Goal: Task Accomplishment & Management: Complete application form

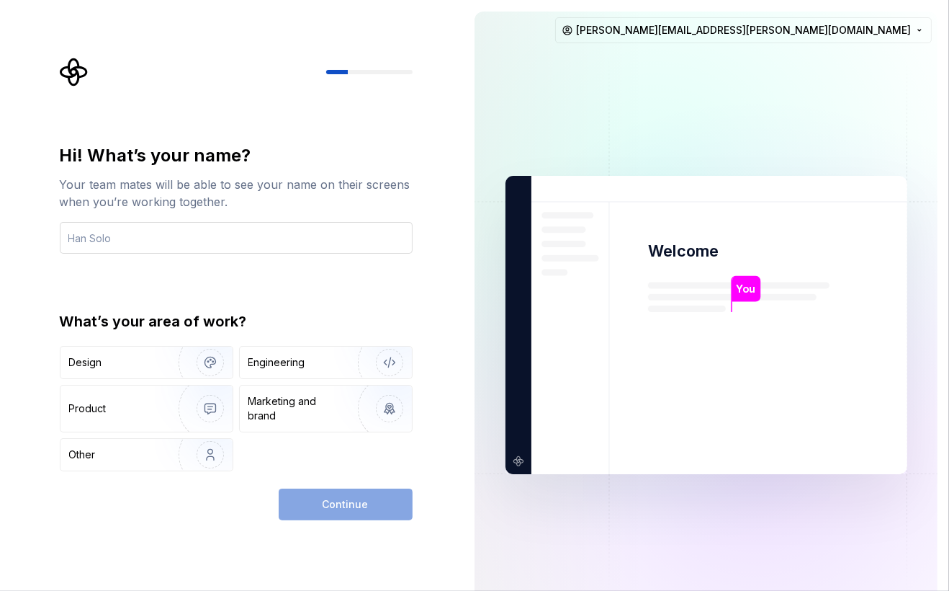
click at [181, 244] on input "text" at bounding box center [236, 238] width 353 height 32
click at [344, 511] on div "Continue" at bounding box center [346, 504] width 134 height 32
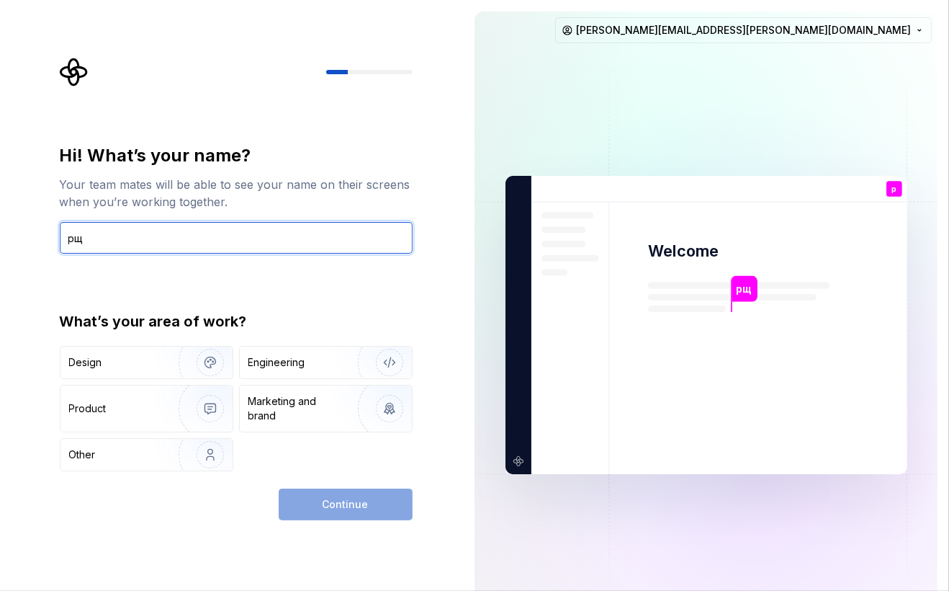
click at [112, 235] on input "рщ" at bounding box center [236, 238] width 353 height 32
type input "h"
type input "[PERSON_NAME]"
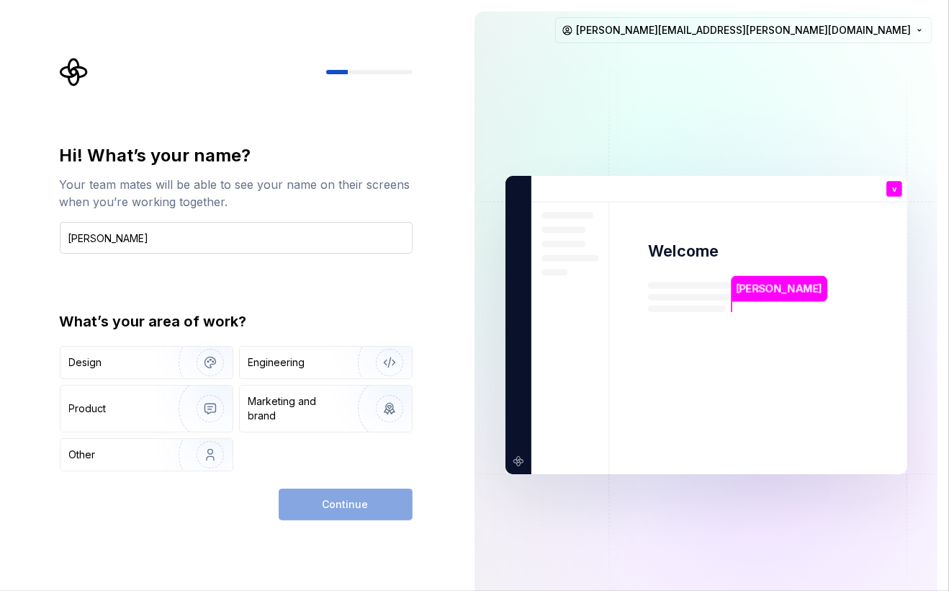
type button "Other"
drag, startPoint x: 113, startPoint y: 231, endPoint x: 136, endPoint y: 459, distance: 228.8
click at [136, 459] on div "Other" at bounding box center [111, 454] width 84 height 14
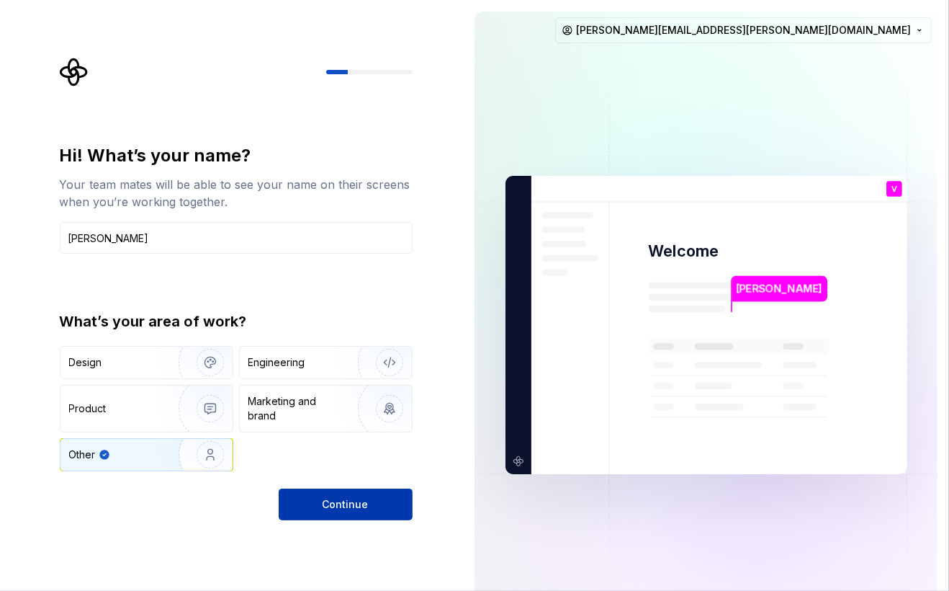
click at [338, 494] on button "Continue" at bounding box center [346, 504] width 134 height 32
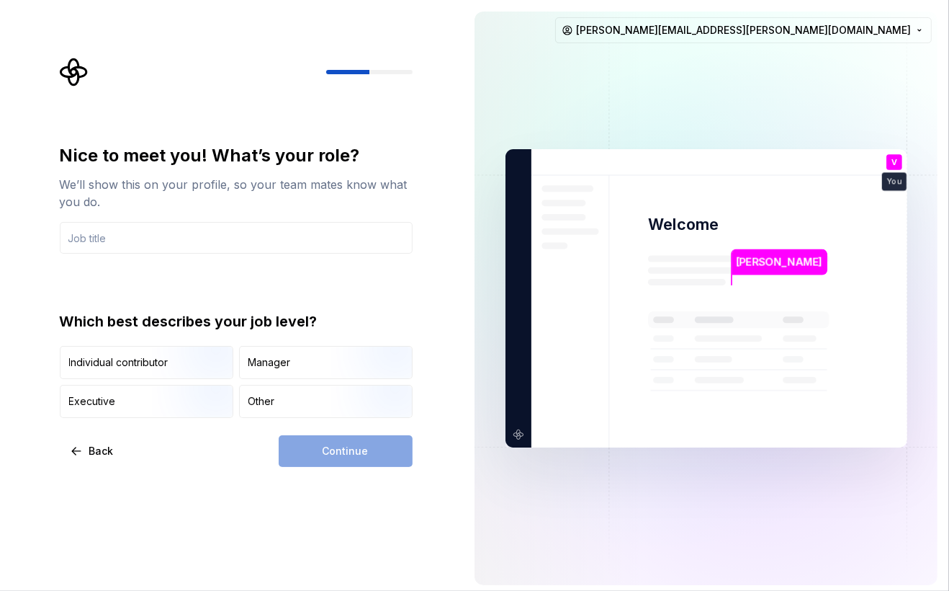
click at [347, 469] on div "Nice to meet you! What’s your role? We’ll show this on your profile, so your te…" at bounding box center [231, 298] width 463 height 596
click at [374, 449] on div "Continue" at bounding box center [346, 451] width 134 height 32
click at [188, 237] on input "text" at bounding box center [236, 238] width 353 height 32
click at [352, 454] on div "Continue" at bounding box center [346, 451] width 134 height 32
click at [146, 237] on input "text" at bounding box center [236, 238] width 353 height 32
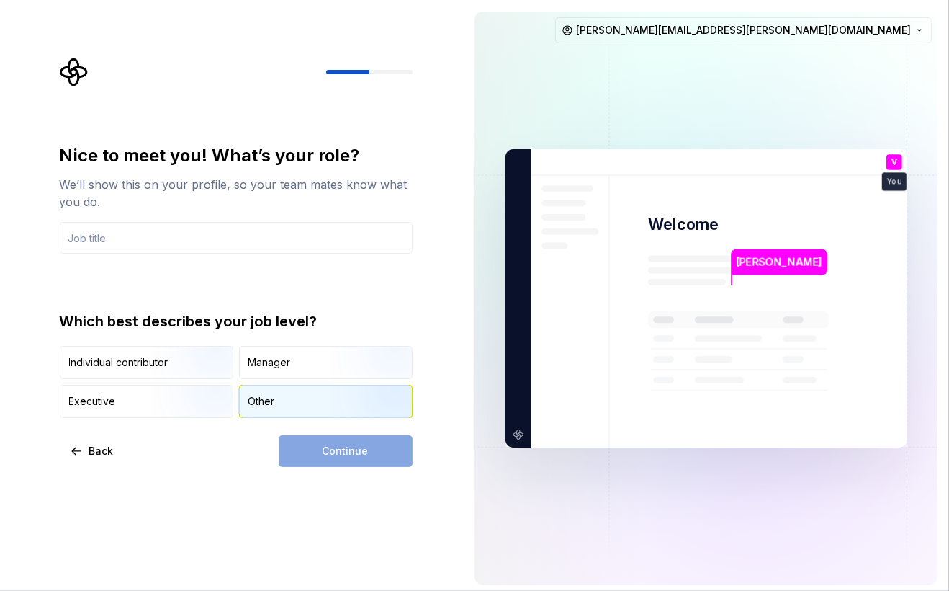
click at [282, 404] on div "Other" at bounding box center [326, 401] width 172 height 32
click at [333, 447] on div "Continue" at bounding box center [346, 451] width 134 height 32
click at [362, 457] on div "Continue" at bounding box center [346, 451] width 134 height 32
click at [295, 377] on div "Manager" at bounding box center [326, 362] width 172 height 32
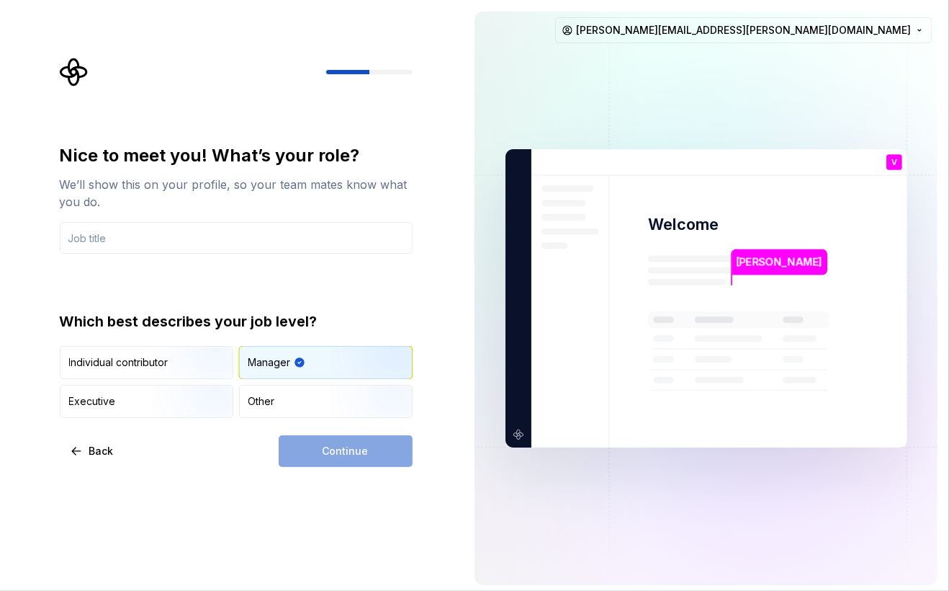
drag, startPoint x: 295, startPoint y: 368, endPoint x: 295, endPoint y: 383, distance: 15.1
click at [294, 366] on icon "button" at bounding box center [300, 363] width 12 height 12
drag, startPoint x: 290, startPoint y: 399, endPoint x: 328, endPoint y: 420, distance: 44.1
click at [290, 399] on div "Other" at bounding box center [326, 401] width 172 height 32
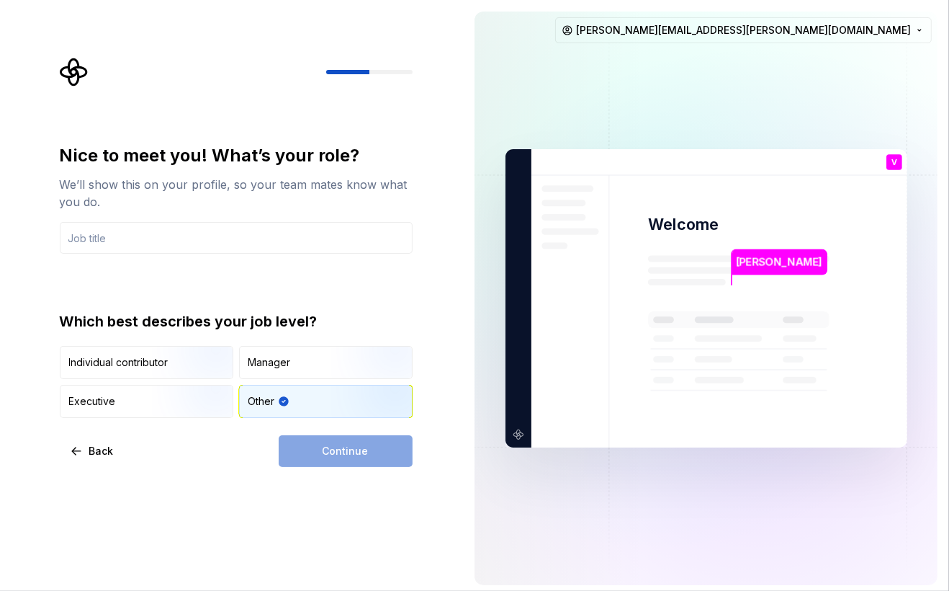
click at [354, 452] on div "Continue" at bounding box center [346, 451] width 134 height 32
click at [125, 246] on input "text" at bounding box center [236, 238] width 353 height 32
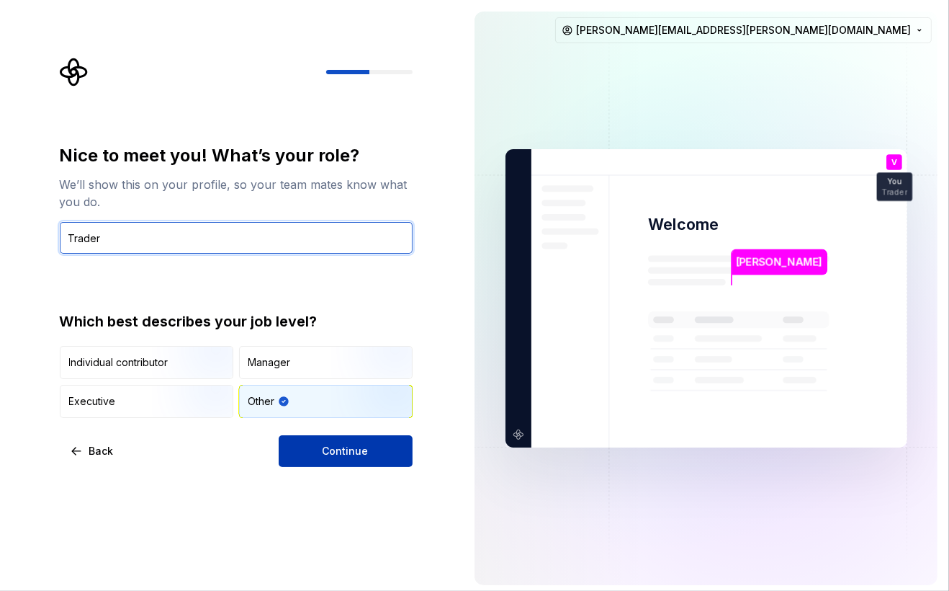
type input "Trader"
click at [372, 454] on button "Continue" at bounding box center [346, 451] width 134 height 32
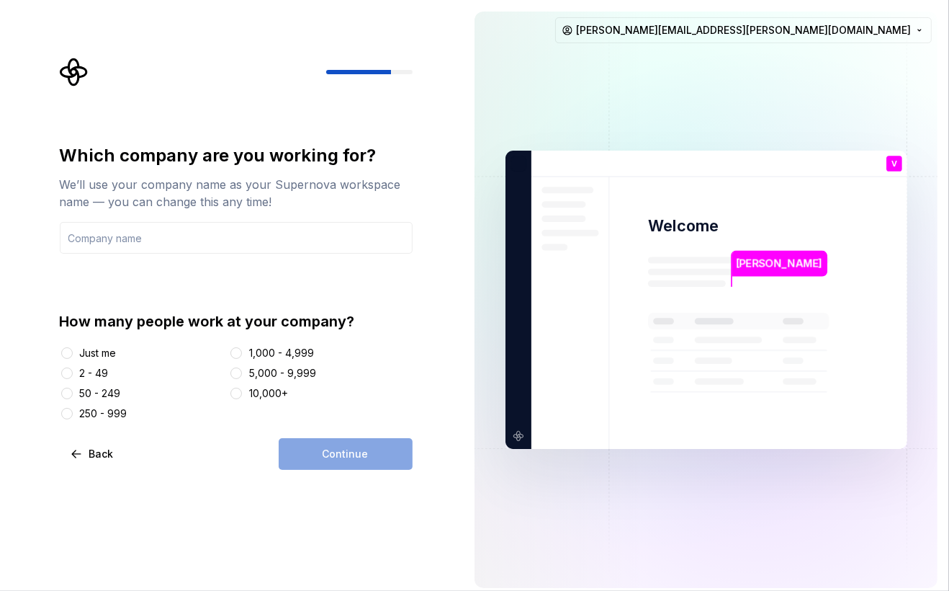
click at [107, 351] on div "Just me" at bounding box center [98, 353] width 37 height 14
click at [73, 351] on button "Just me" at bounding box center [67, 353] width 12 height 12
drag, startPoint x: 318, startPoint y: 436, endPoint x: 323, endPoint y: 454, distance: 18.0
click at [318, 437] on div "Which company are you working for? We’ll use your company name as your Supernov…" at bounding box center [236, 307] width 353 height 326
click at [323, 452] on div "Continue" at bounding box center [346, 454] width 134 height 32
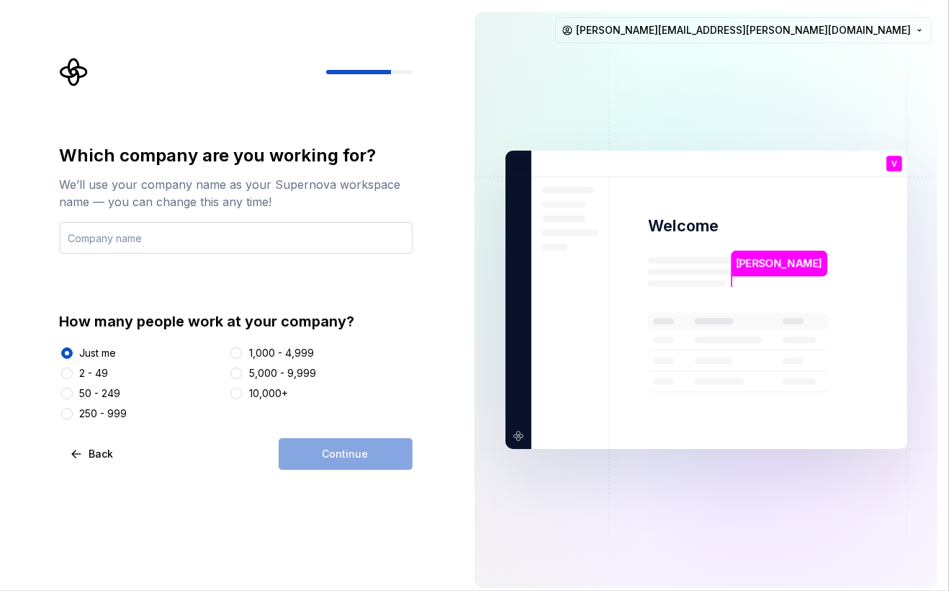
click at [187, 244] on input "text" at bounding box center [236, 238] width 353 height 32
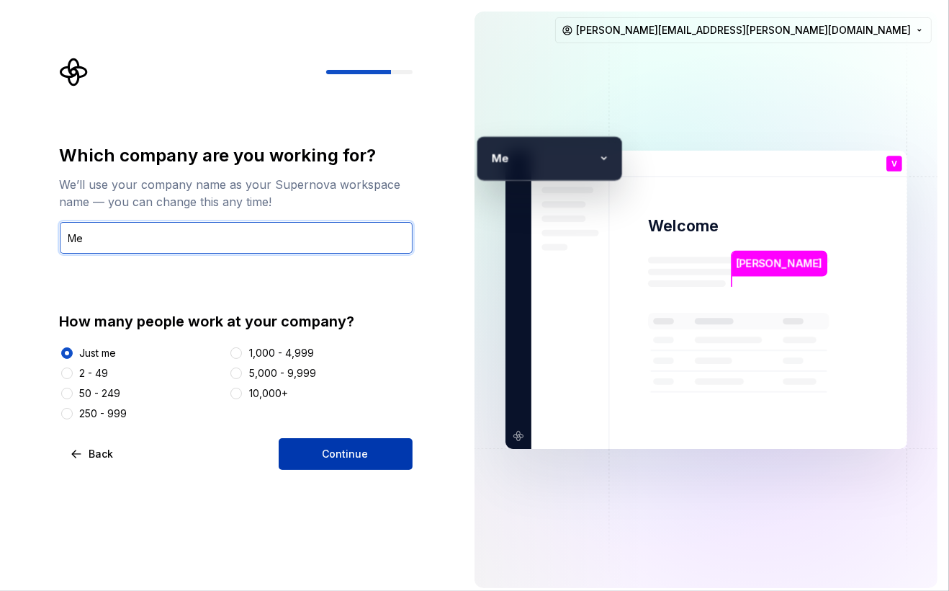
type input "Me"
click at [337, 458] on span "Continue" at bounding box center [346, 454] width 46 height 14
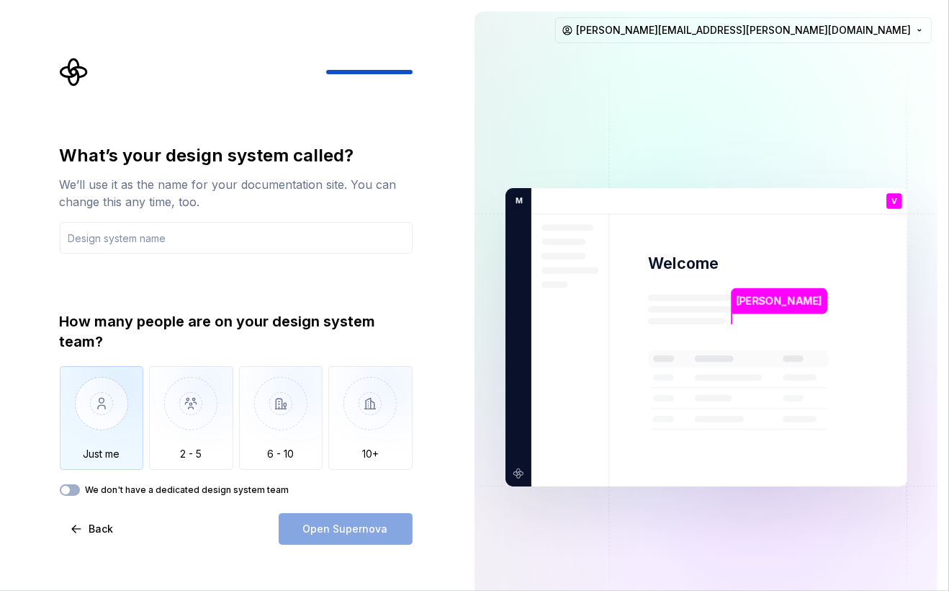
click at [112, 409] on img "button" at bounding box center [102, 414] width 84 height 97
click at [68, 491] on icon "button" at bounding box center [66, 489] width 12 height 9
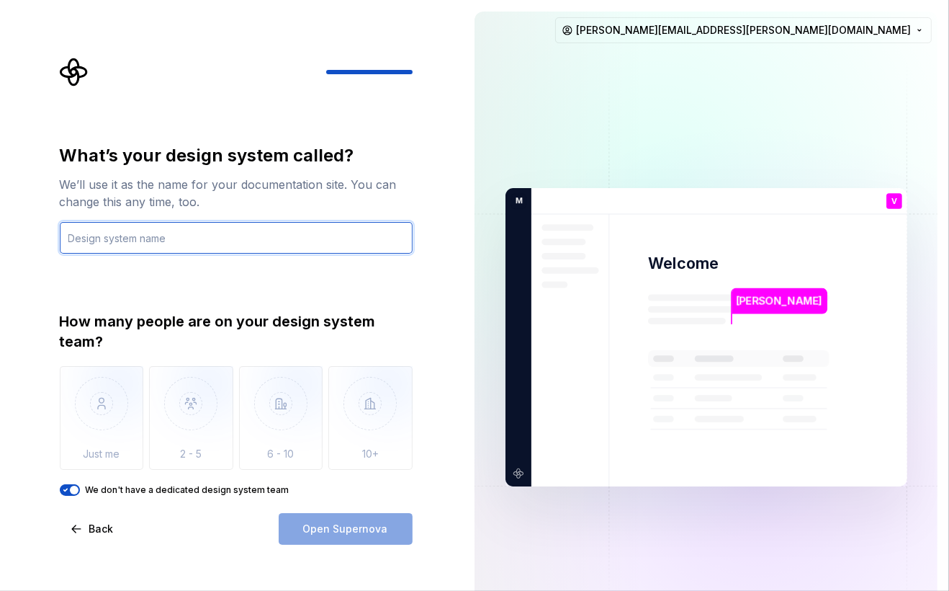
click at [147, 245] on input "text" at bounding box center [236, 238] width 353 height 32
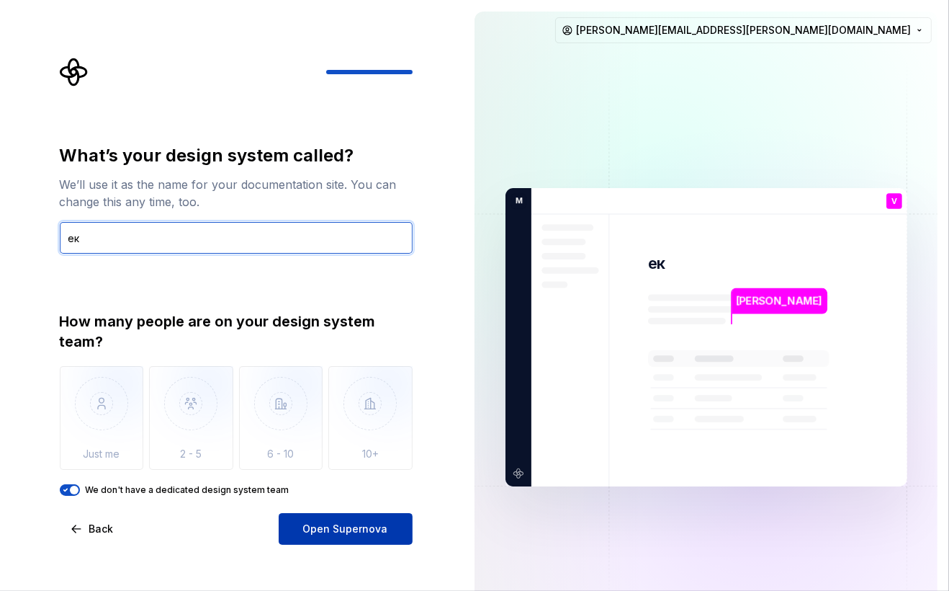
type input "е"
type input "tr"
click at [368, 529] on span "Open Supernova" at bounding box center [345, 528] width 85 height 14
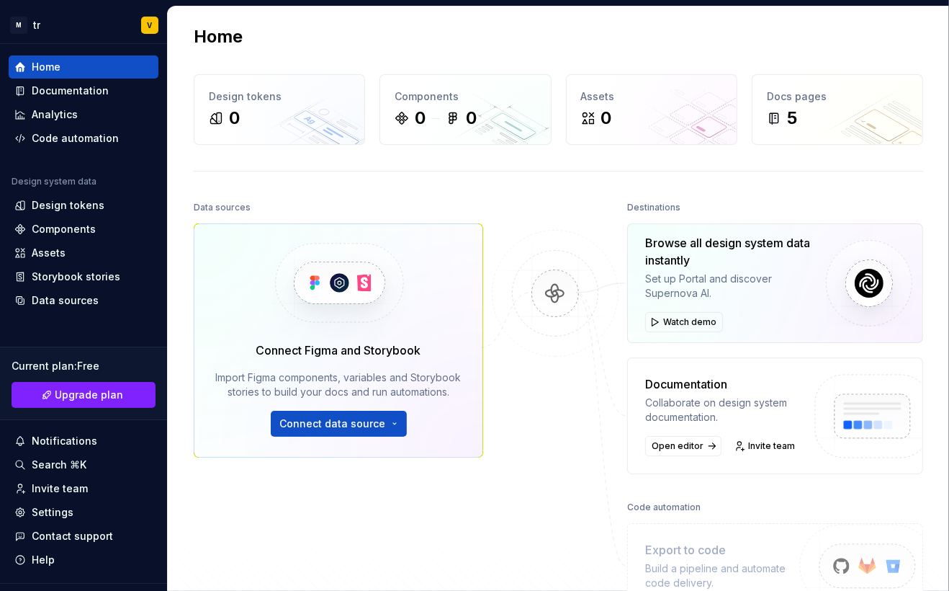
scroll to position [18, 0]
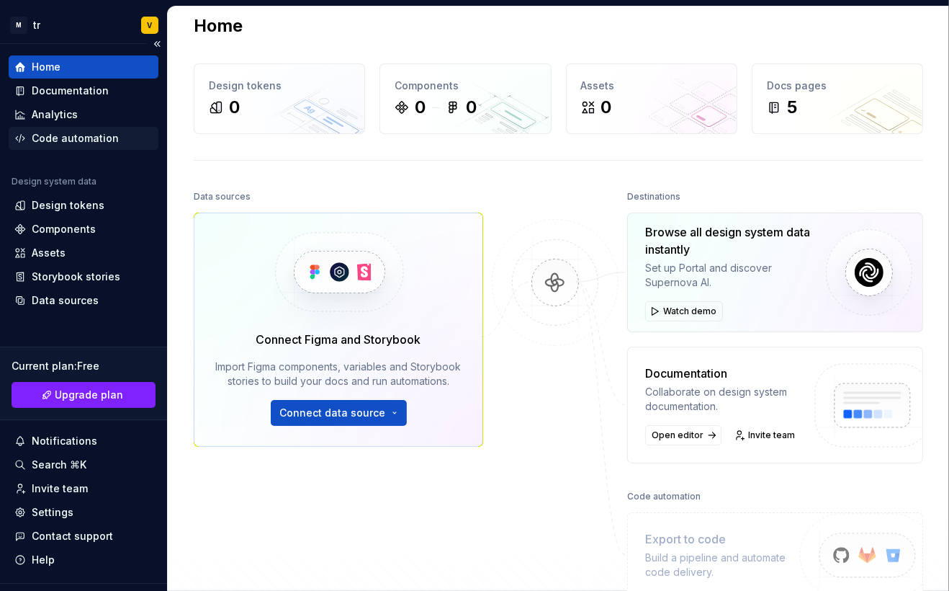
click at [51, 140] on div "Code automation" at bounding box center [75, 138] width 87 height 14
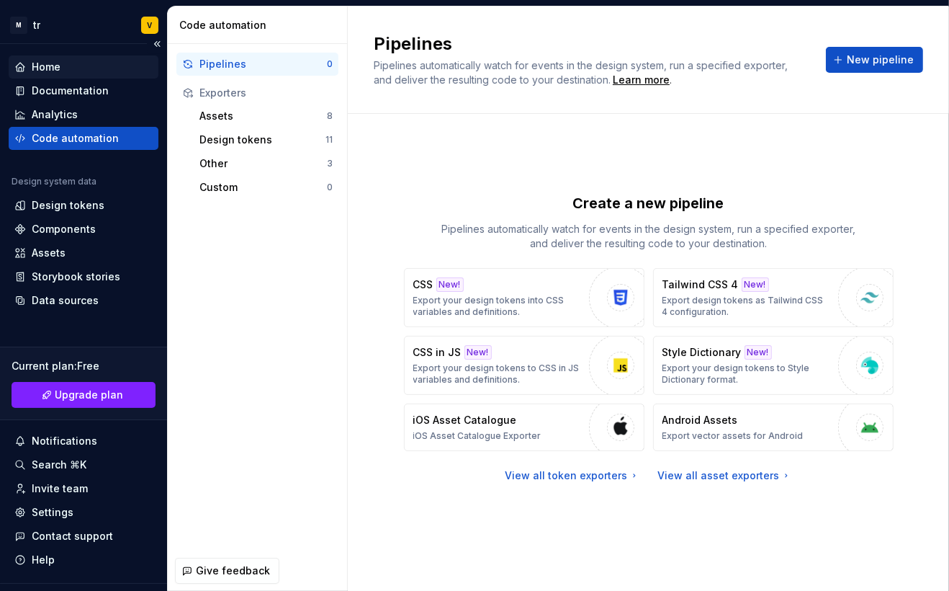
click at [60, 74] on div "Home" at bounding box center [84, 66] width 150 height 23
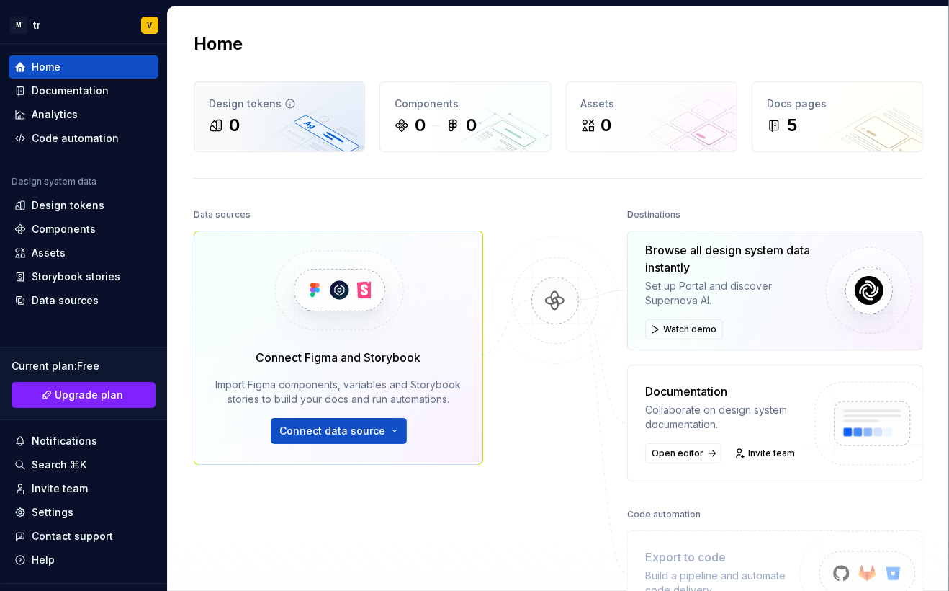
click at [256, 109] on div "Design tokens" at bounding box center [279, 104] width 141 height 14
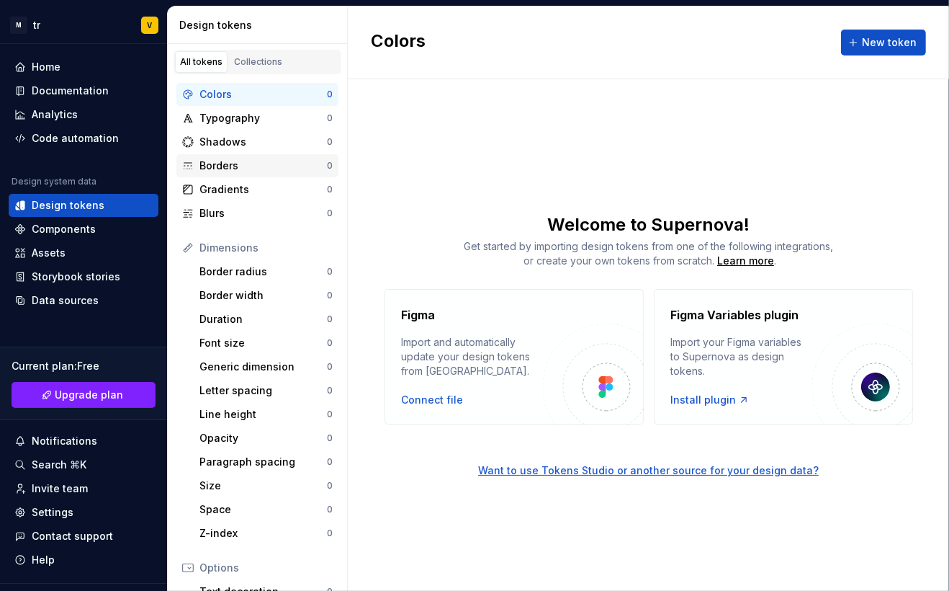
click at [228, 156] on div "Borders 0" at bounding box center [257, 165] width 162 height 23
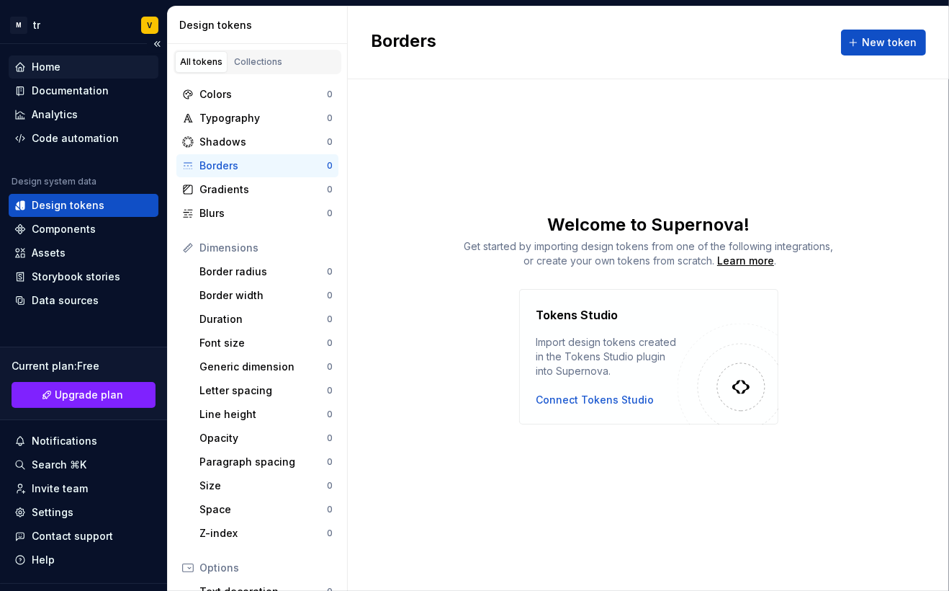
click at [30, 62] on div "Home" at bounding box center [83, 67] width 138 height 14
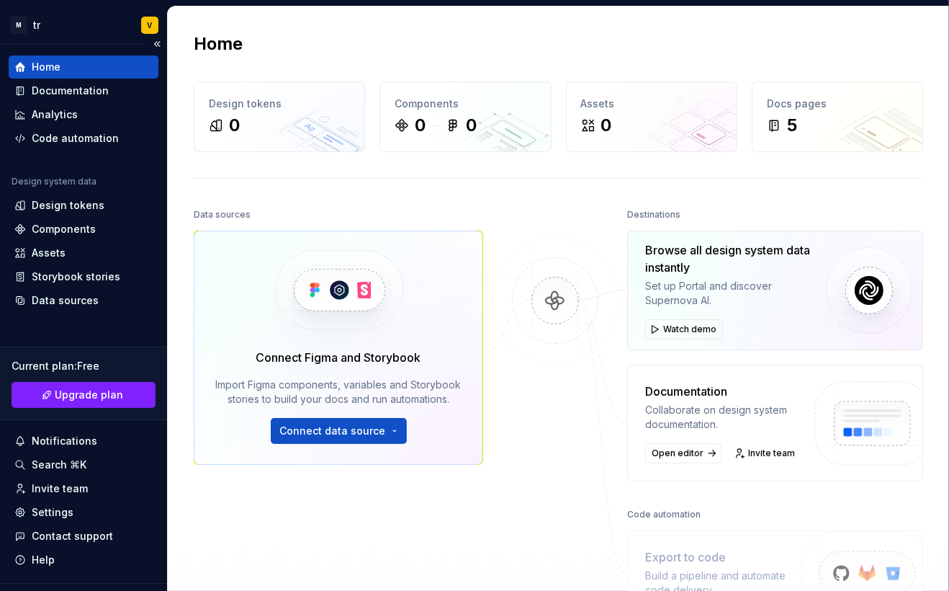
click at [46, 68] on div "Home" at bounding box center [46, 67] width 29 height 14
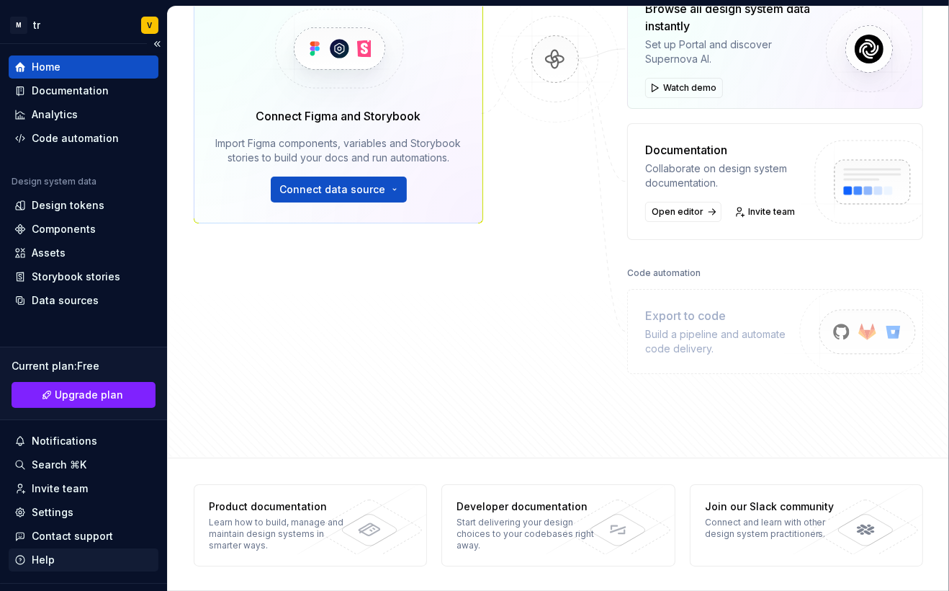
scroll to position [30, 0]
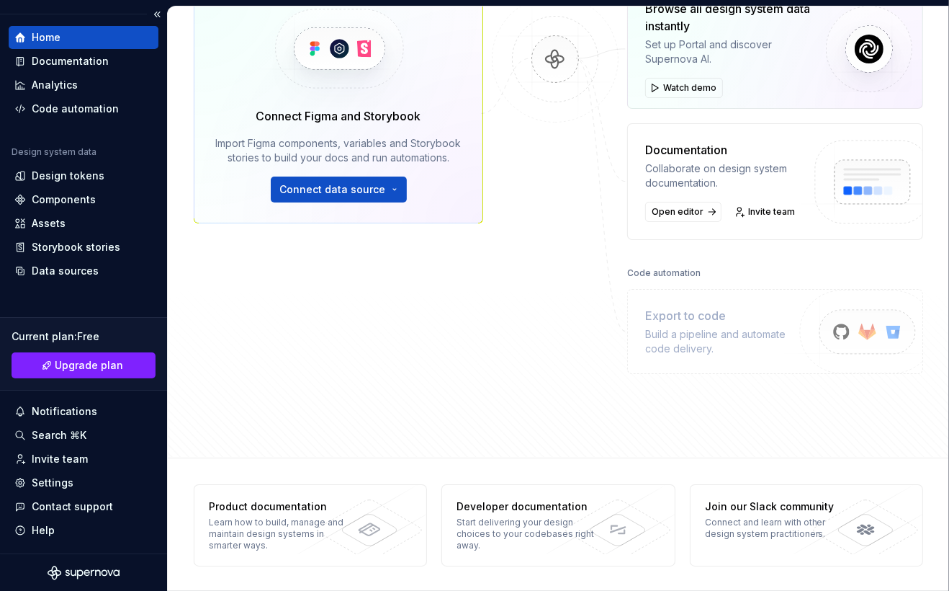
click at [99, 572] on icon "Supernova Logo" at bounding box center [84, 572] width 72 height 14
